Goal: Contribute content

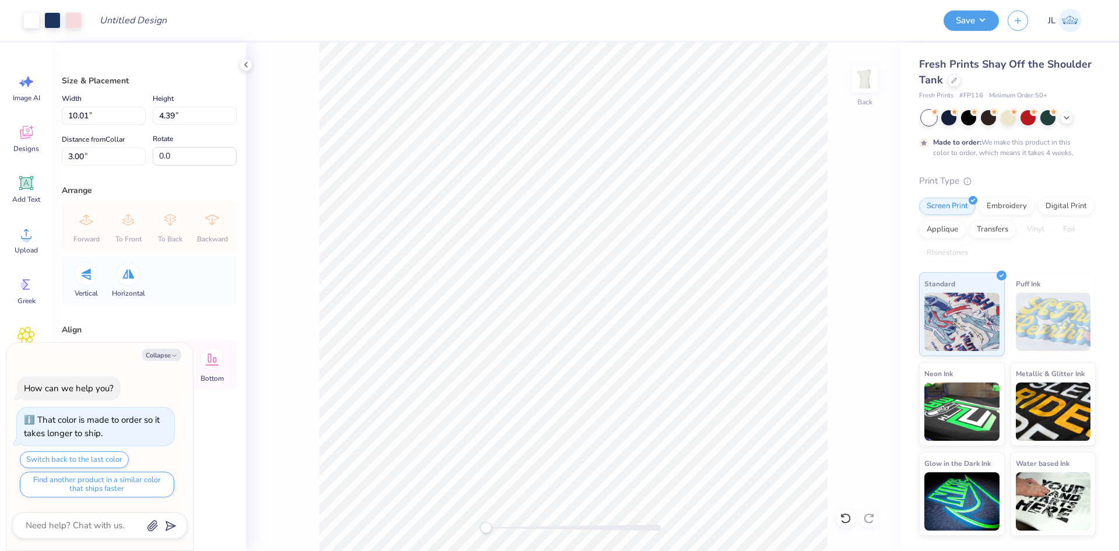
type textarea "x"
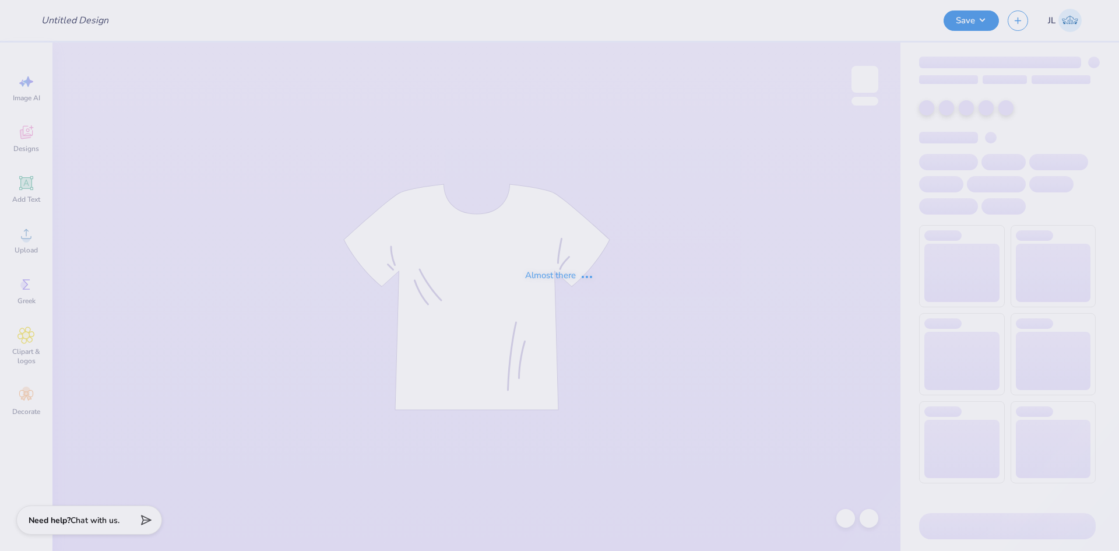
type input "Phi Mu Roller-skating Social"
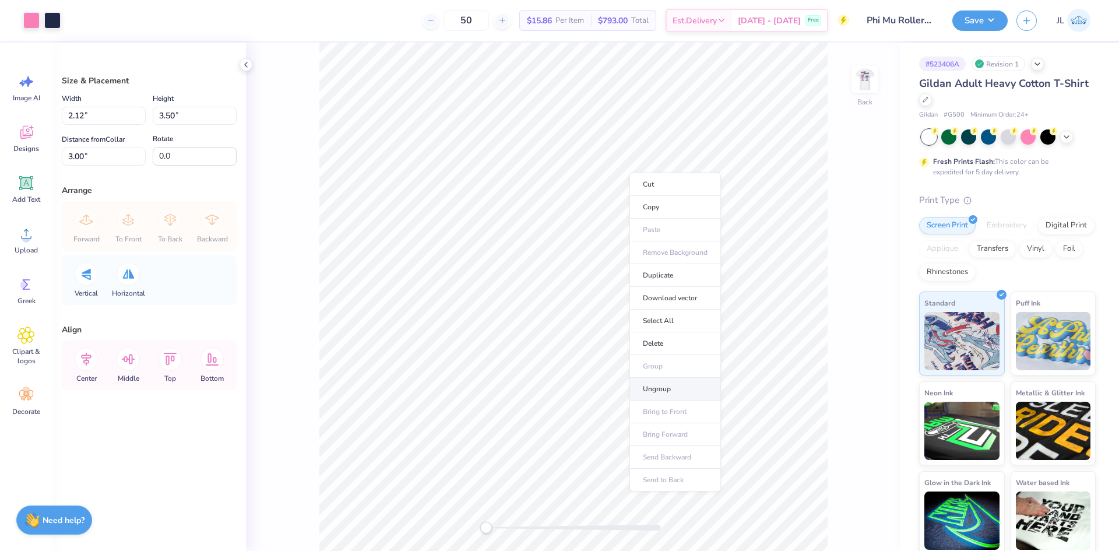
click at [677, 385] on li "Ungroup" at bounding box center [676, 389] width 92 height 23
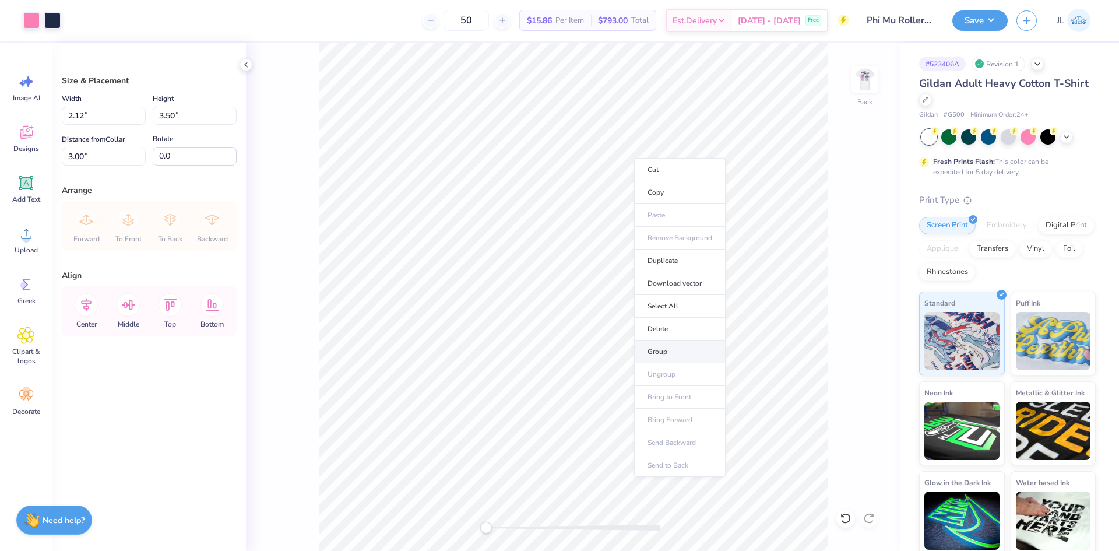
click at [681, 346] on li "Group" at bounding box center [680, 351] width 92 height 23
click at [855, 87] on img at bounding box center [865, 79] width 47 height 47
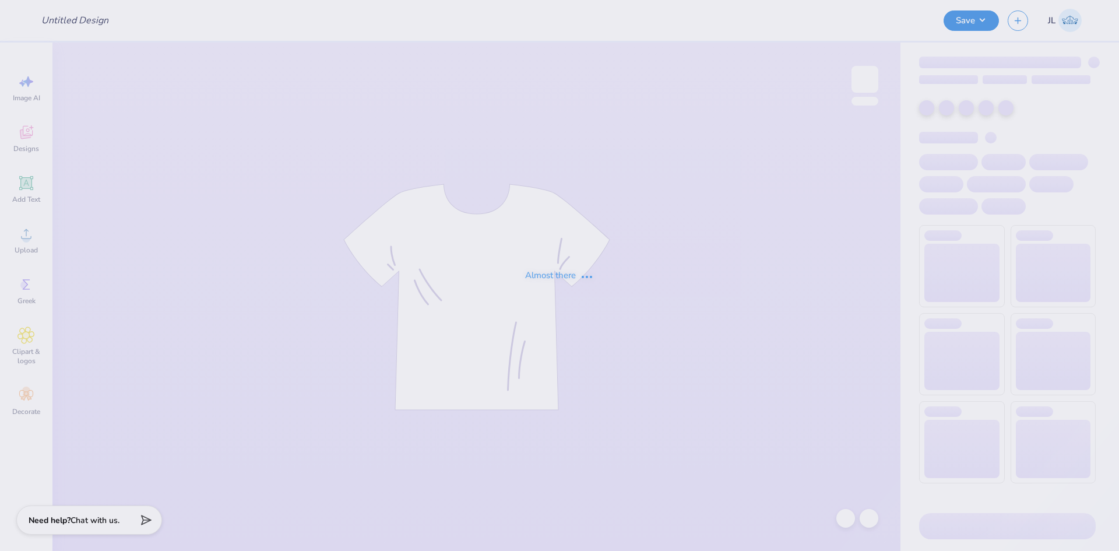
type input "Delt dogs"
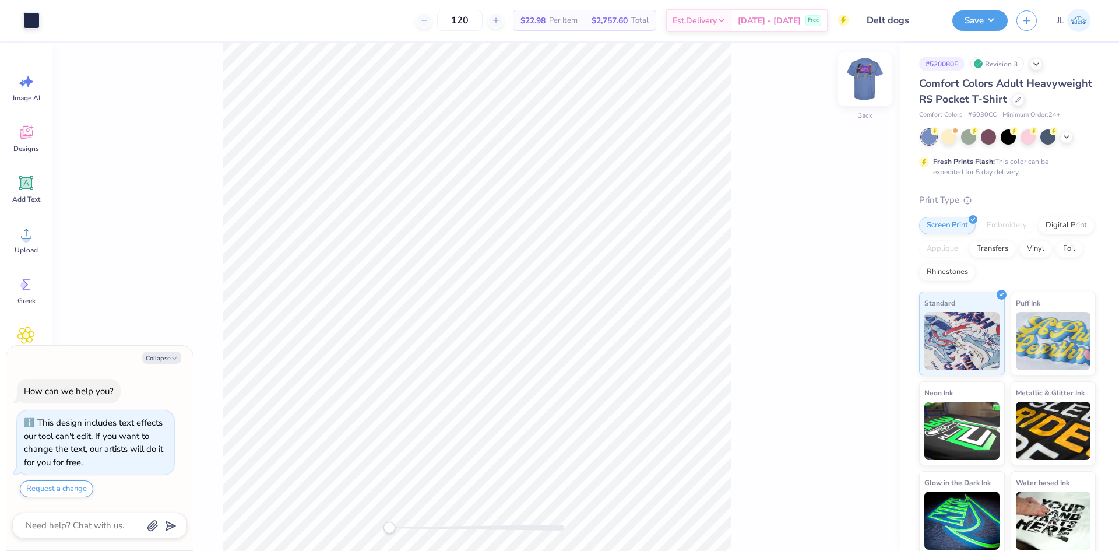
click at [869, 78] on img at bounding box center [865, 79] width 47 height 47
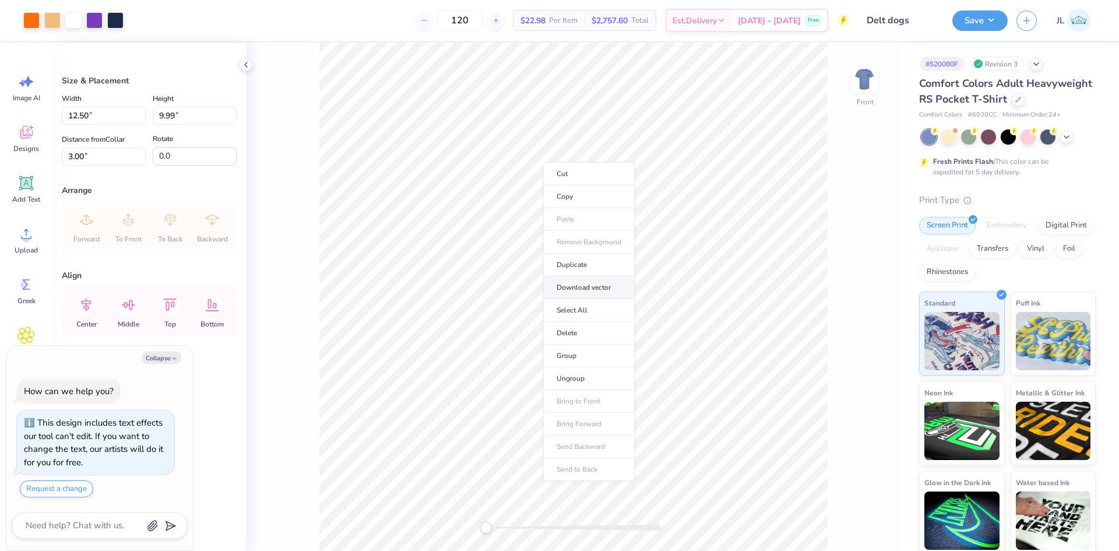
click at [599, 293] on li "Download vector" at bounding box center [589, 287] width 92 height 23
type textarea "x"
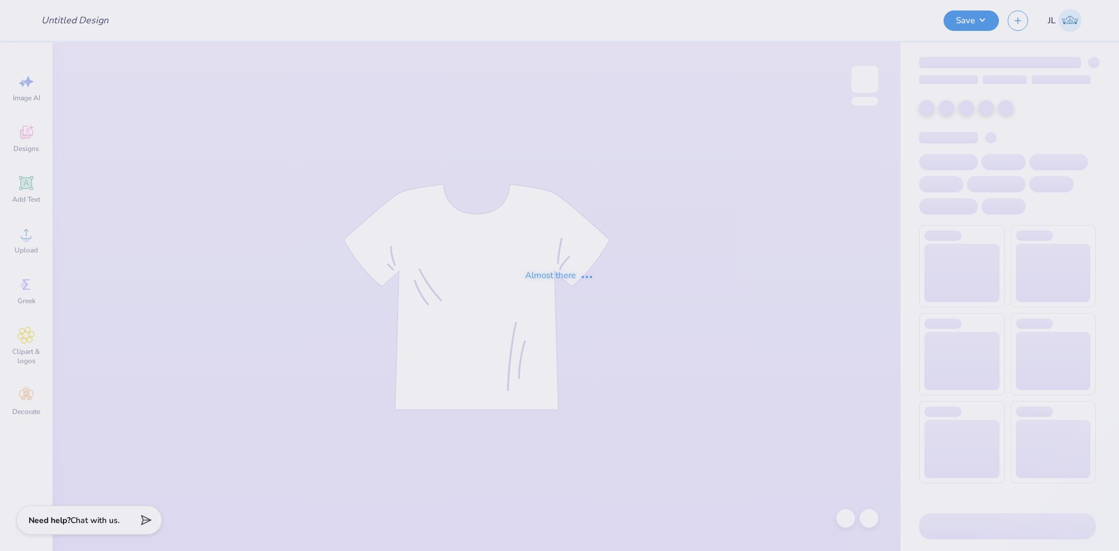
type input "Delt dogs"
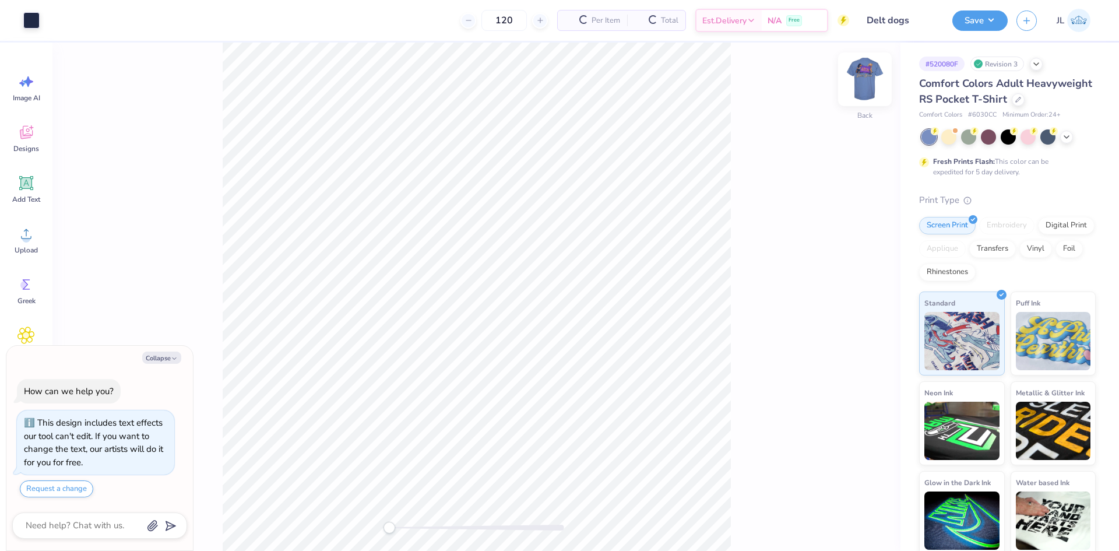
click at [859, 86] on img at bounding box center [865, 79] width 47 height 47
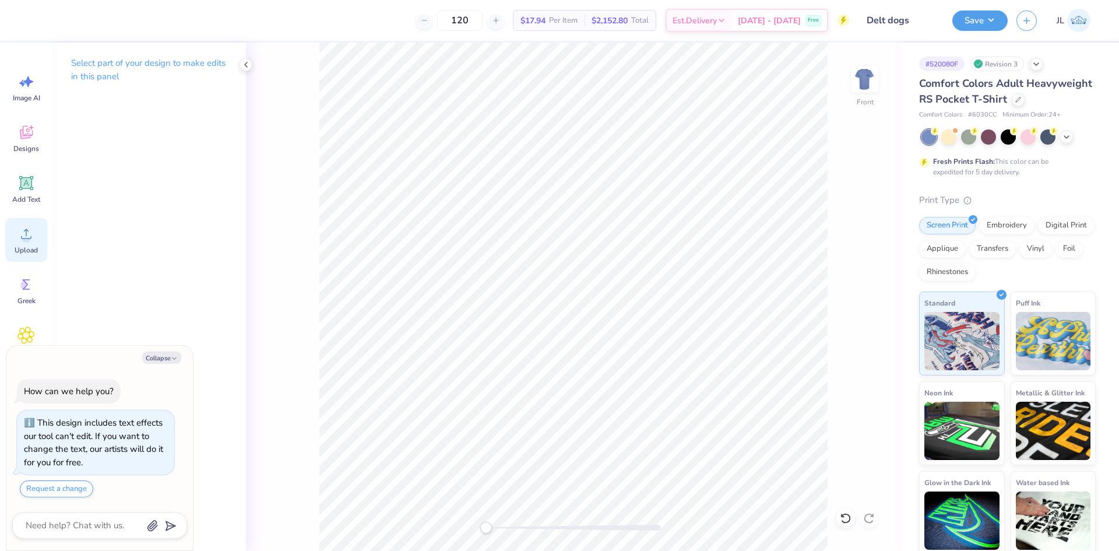
click at [41, 241] on div "Upload" at bounding box center [26, 240] width 42 height 44
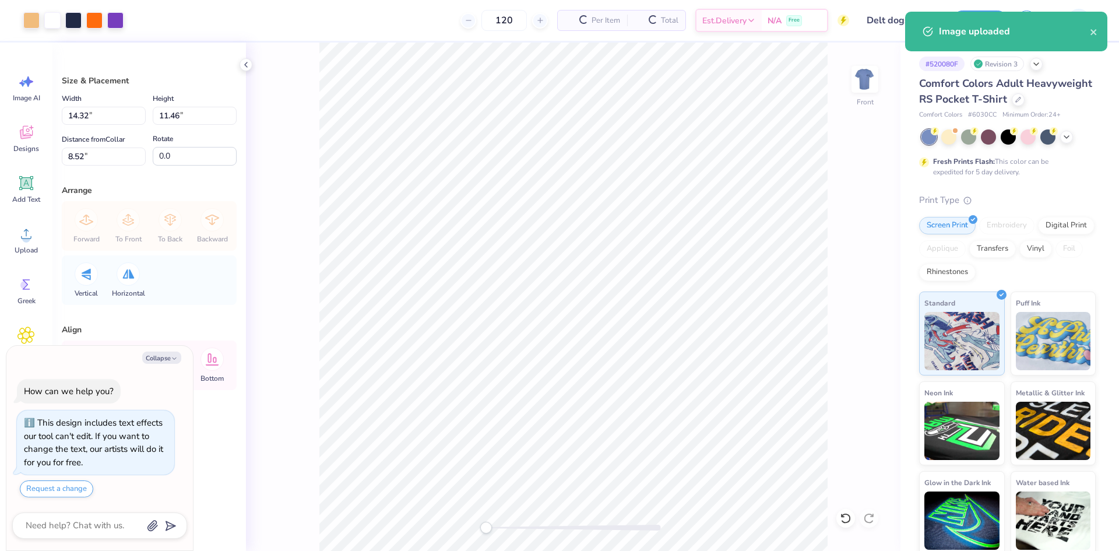
type textarea "x"
click at [82, 122] on input "14.32" at bounding box center [104, 116] width 84 height 18
type input "12.5"
type textarea "x"
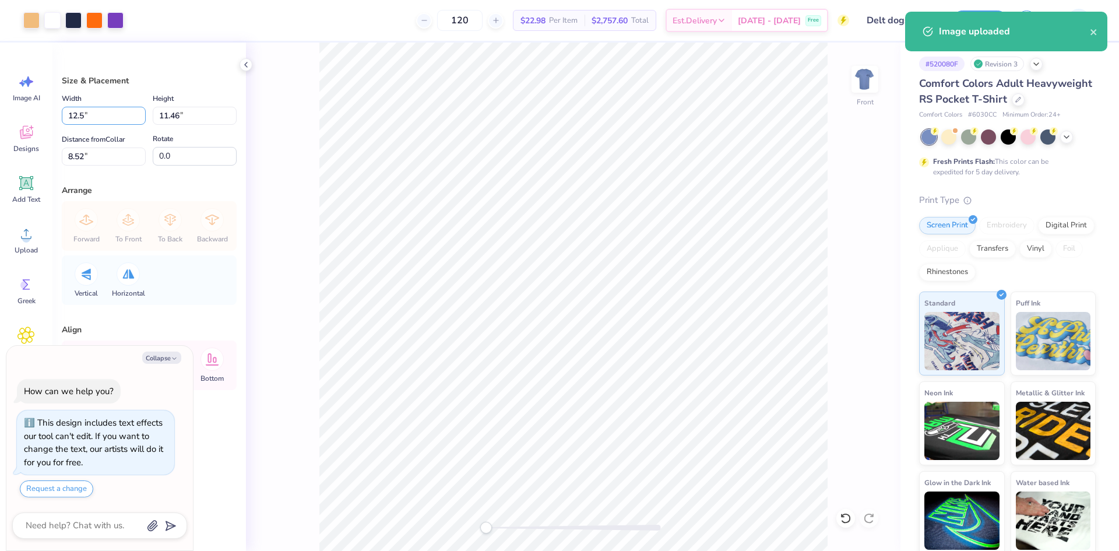
type input "12.50"
type input "10.00"
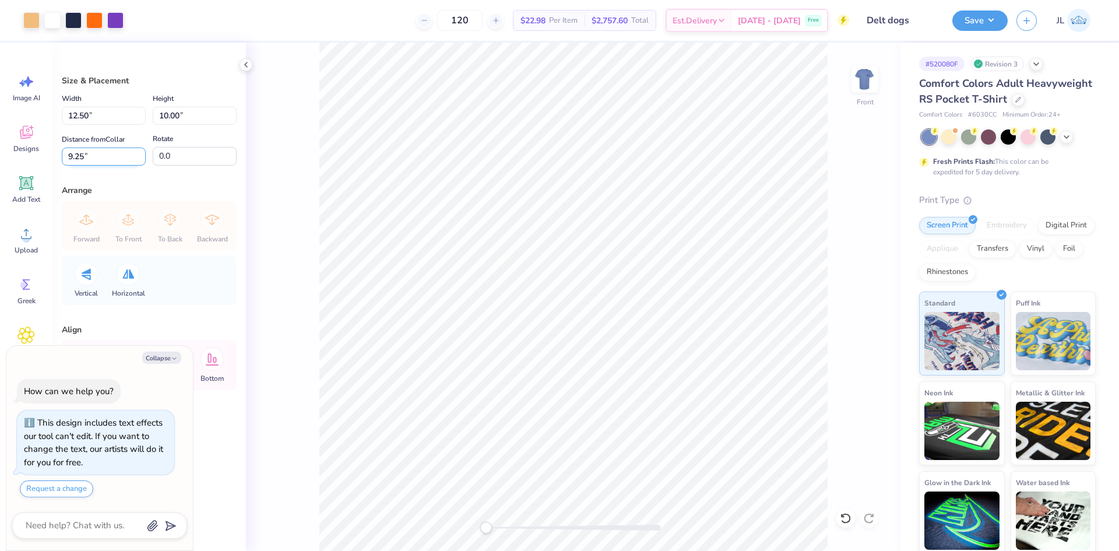
click at [71, 154] on input "9.25" at bounding box center [104, 156] width 84 height 18
type input "3"
click at [315, 83] on div "Front" at bounding box center [573, 297] width 655 height 508
click at [856, 90] on img at bounding box center [865, 79] width 47 height 47
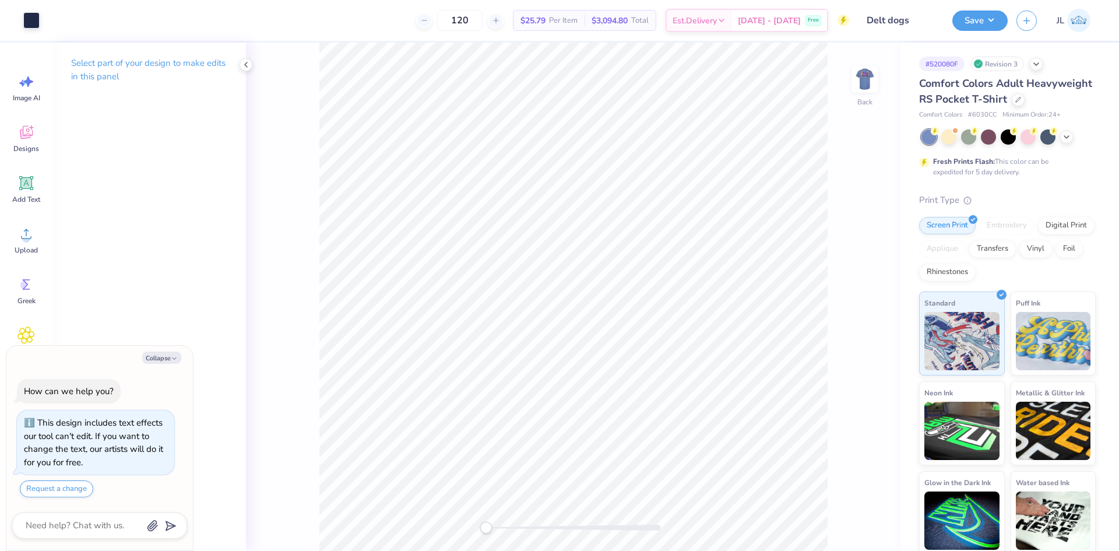
type textarea "x"
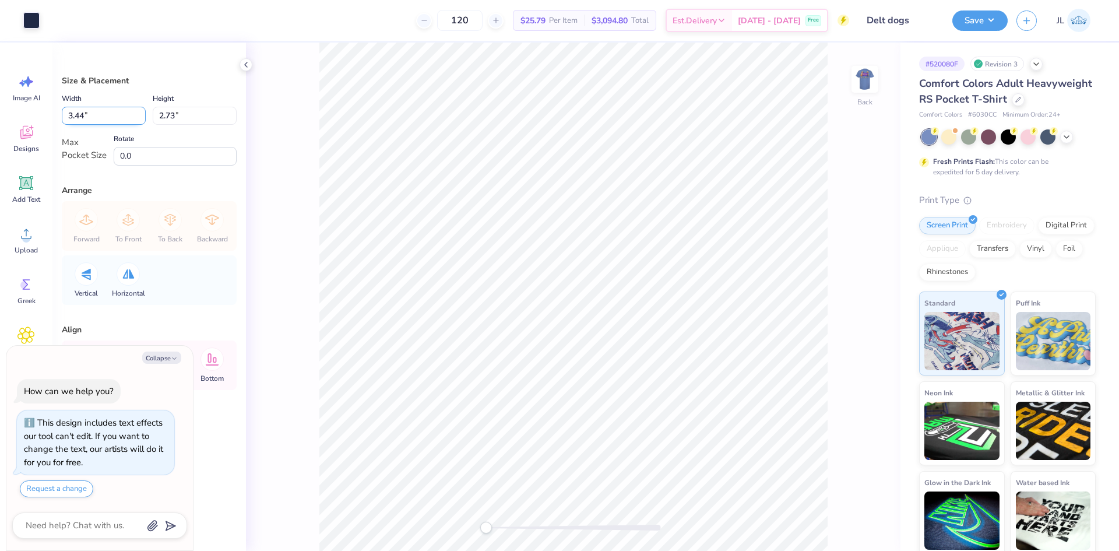
click at [85, 118] on input "3.44" at bounding box center [104, 116] width 84 height 18
type input "3.5"
type textarea "x"
type input "3.50"
type input "2.79"
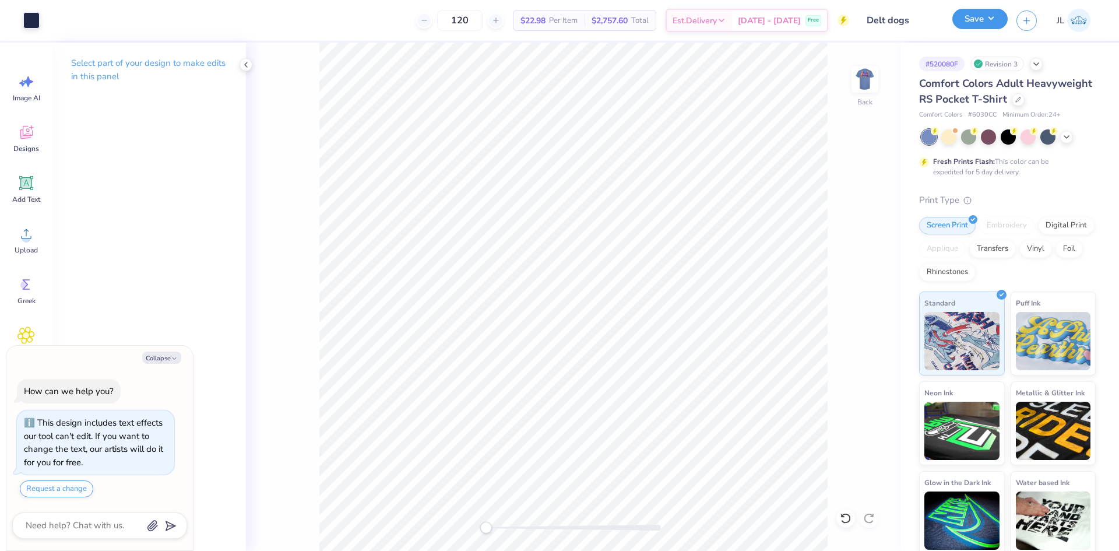
click at [994, 21] on button "Save" at bounding box center [980, 19] width 55 height 20
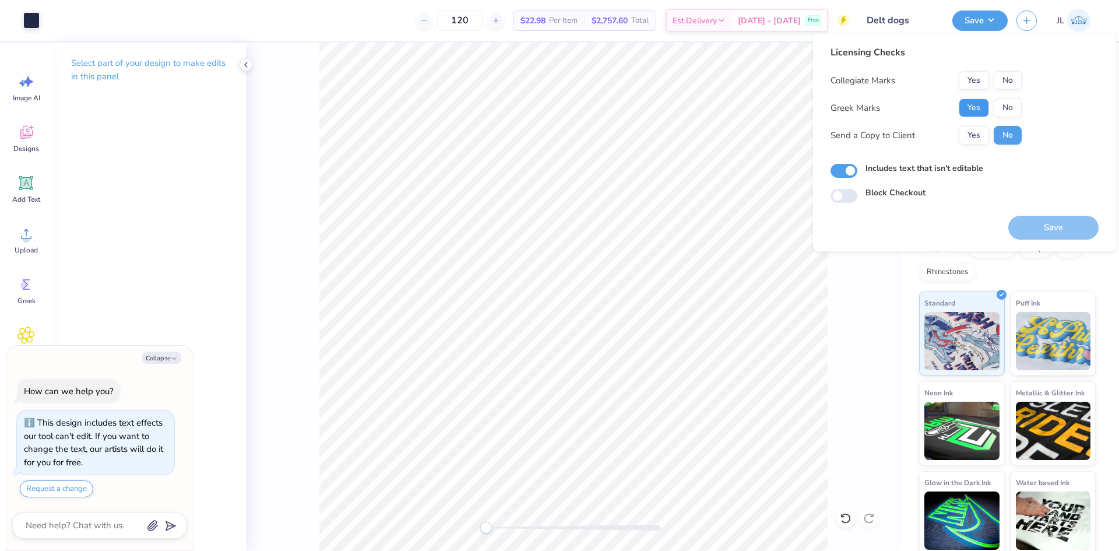
click at [971, 106] on button "Yes" at bounding box center [974, 108] width 30 height 19
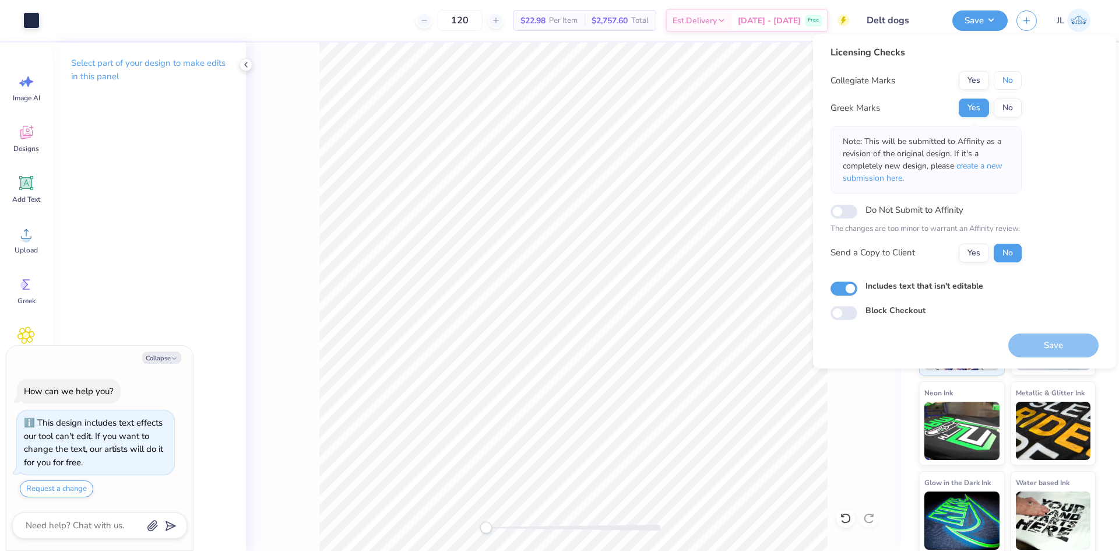
drag, startPoint x: 1001, startPoint y: 82, endPoint x: 994, endPoint y: 97, distance: 16.7
click at [1001, 82] on button "No" at bounding box center [1008, 80] width 28 height 19
click at [975, 252] on button "Yes" at bounding box center [974, 253] width 30 height 19
click at [1046, 341] on button "Save" at bounding box center [1053, 345] width 90 height 24
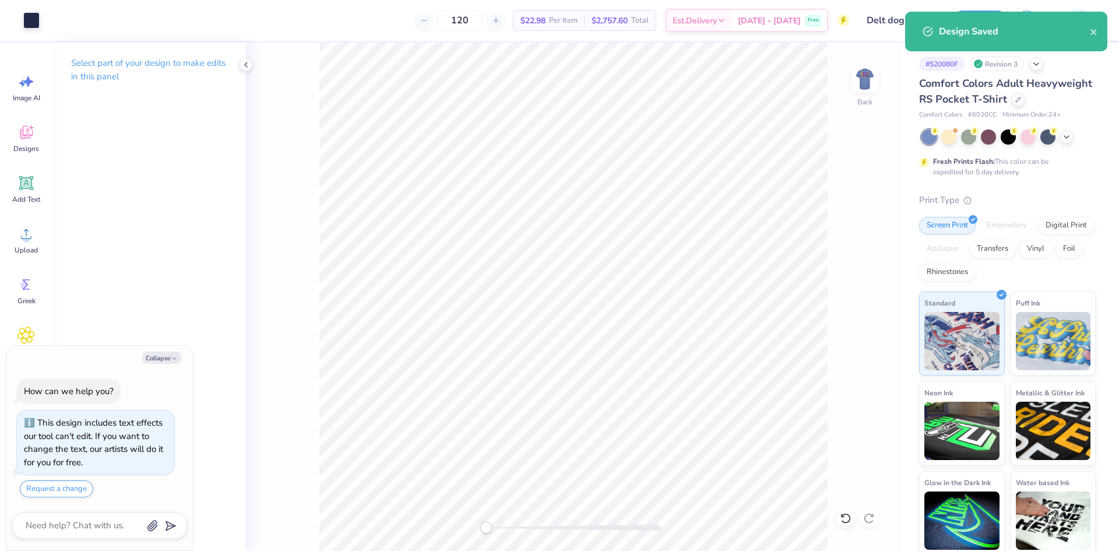
type textarea "x"
